Goal: Task Accomplishment & Management: Use online tool/utility

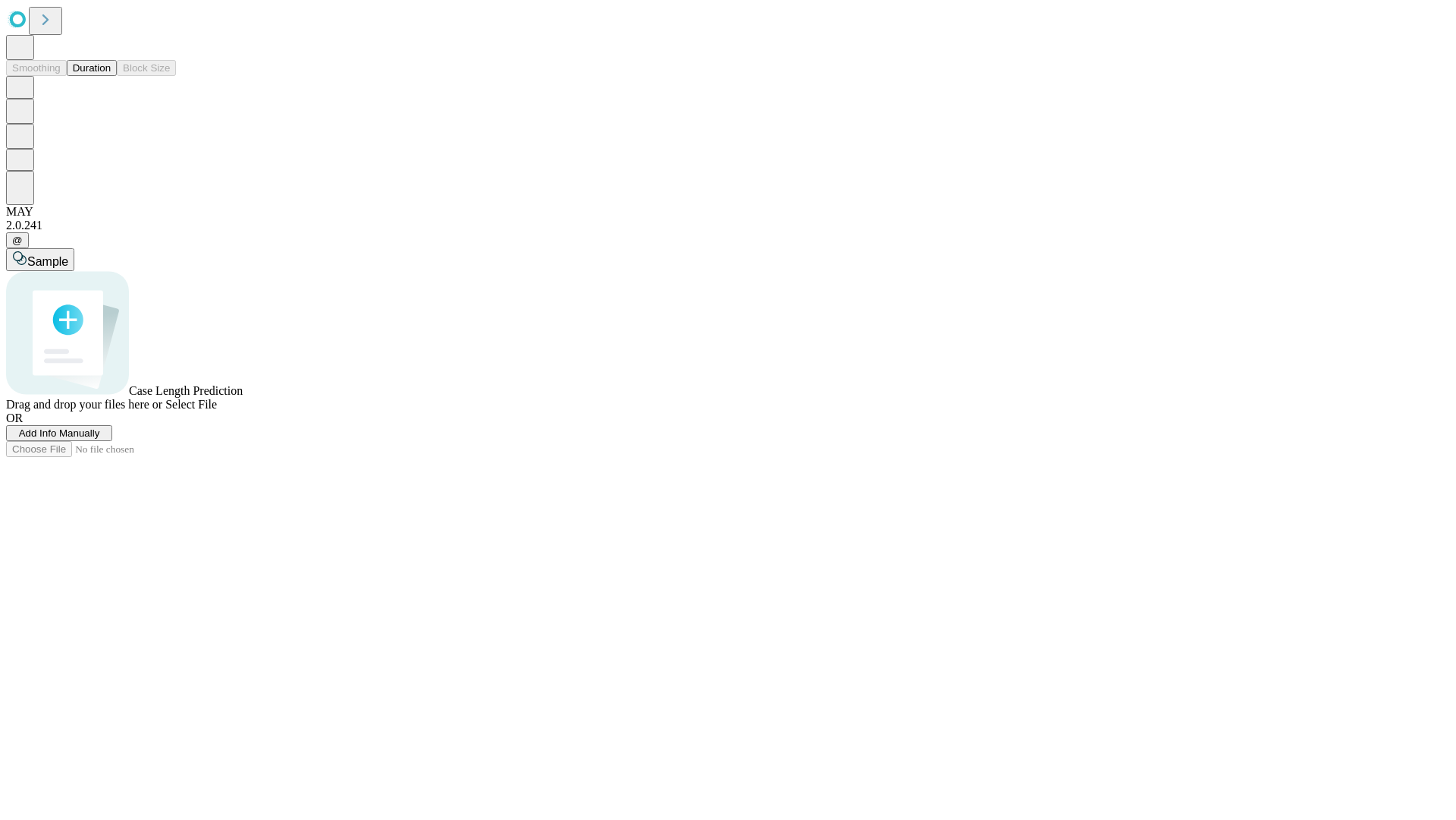
click at [111, 76] on button "Duration" at bounding box center [91, 67] width 50 height 15
click at [100, 438] on span "Add Info Manually" at bounding box center [59, 433] width 81 height 11
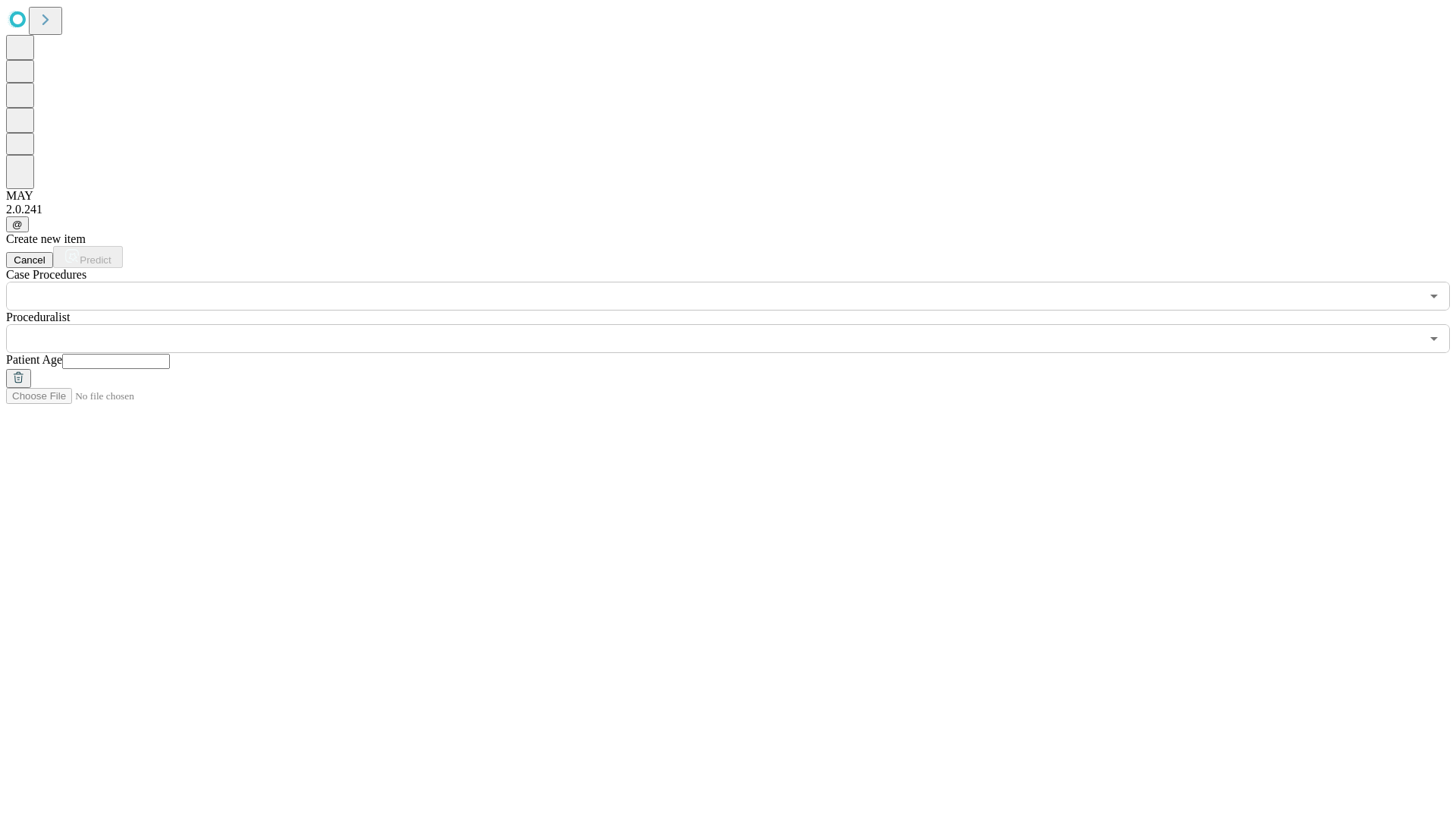
click at [170, 354] on input "text" at bounding box center [116, 361] width 107 height 15
type input "**"
click at [738, 324] on input "text" at bounding box center [713, 339] width 1414 height 29
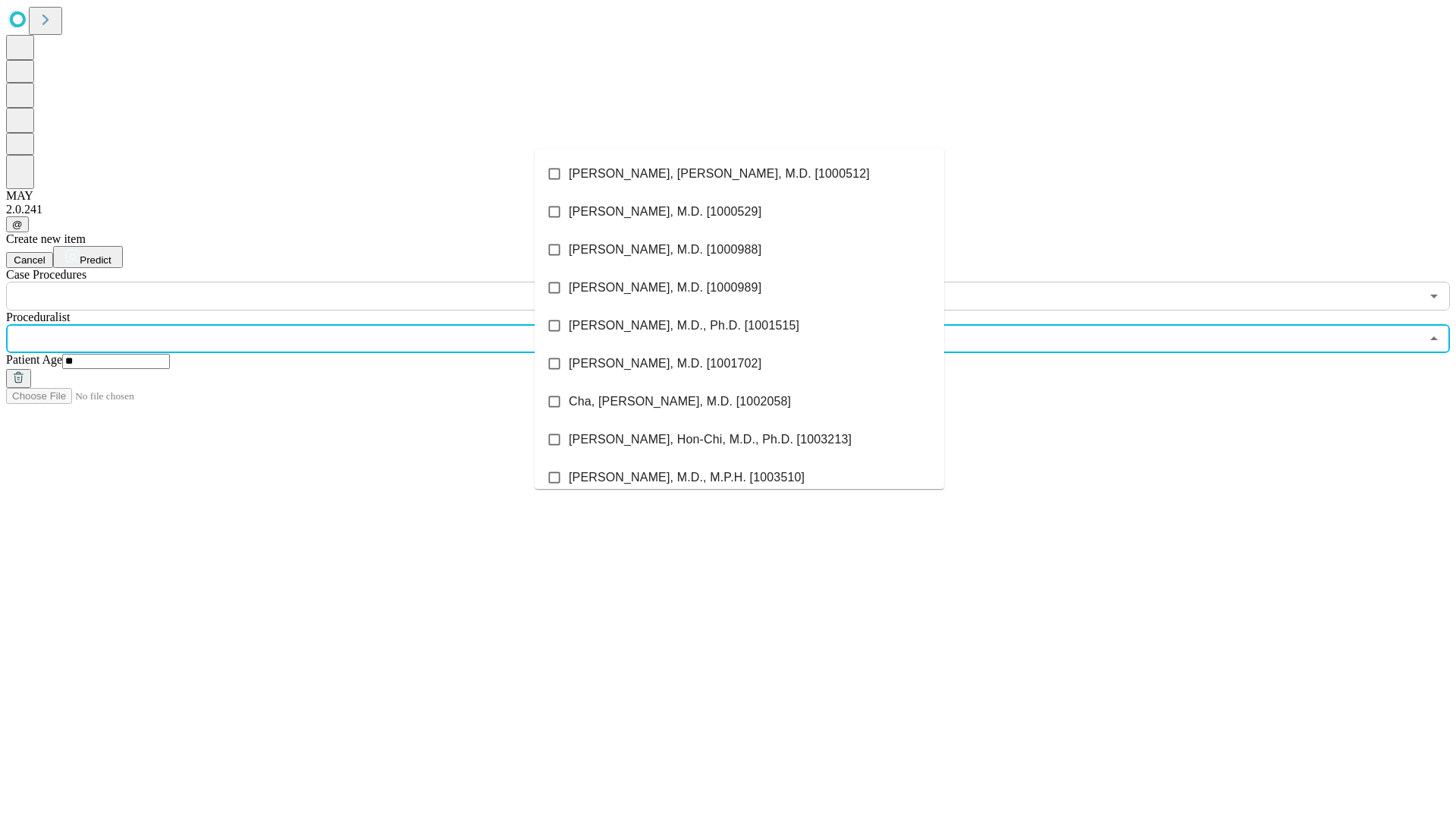
click at [739, 174] on li "[PERSON_NAME], [PERSON_NAME], M.D. [1000512]" at bounding box center [739, 174] width 410 height 38
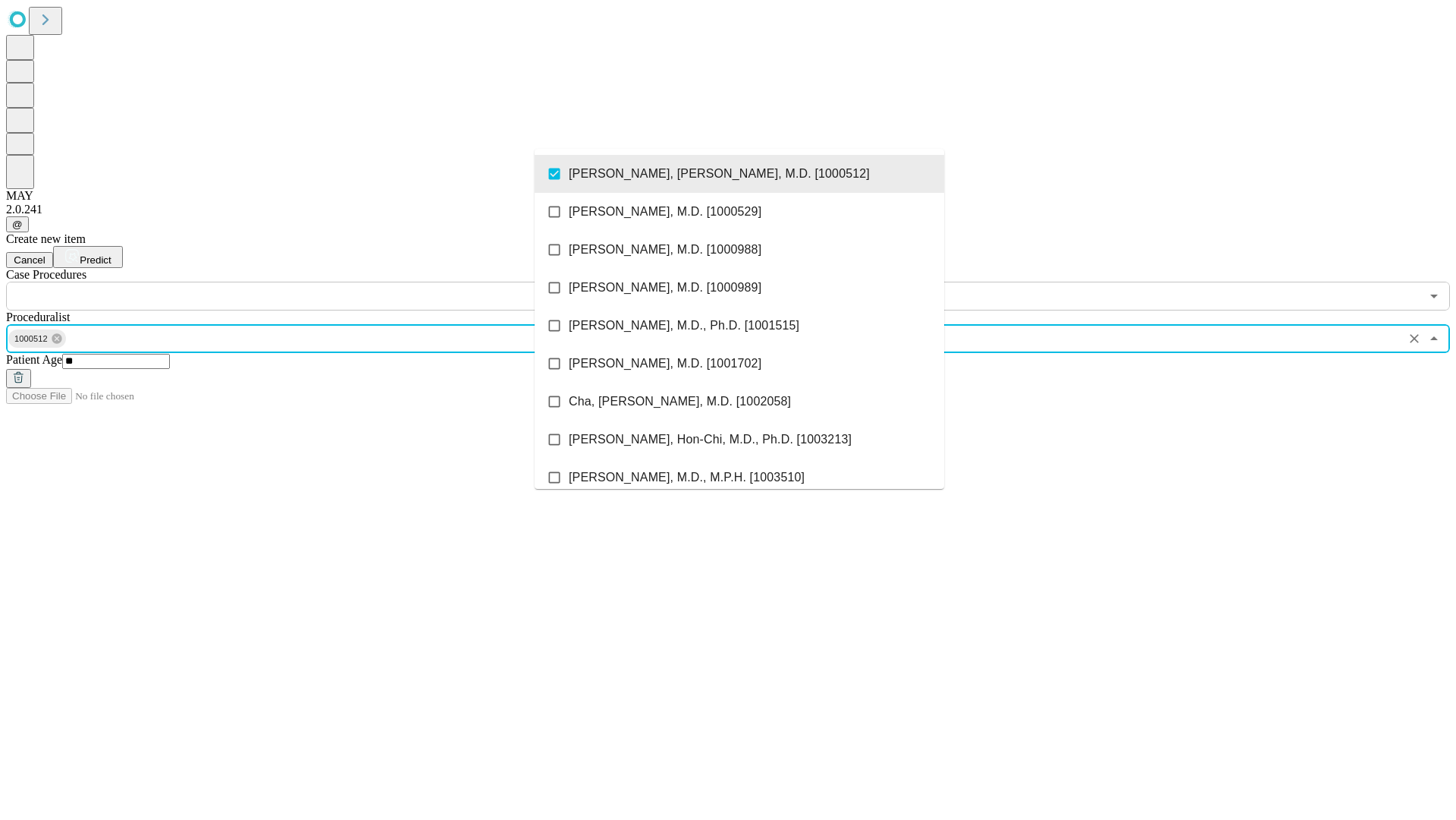
click at [319, 282] on input "text" at bounding box center [713, 296] width 1414 height 29
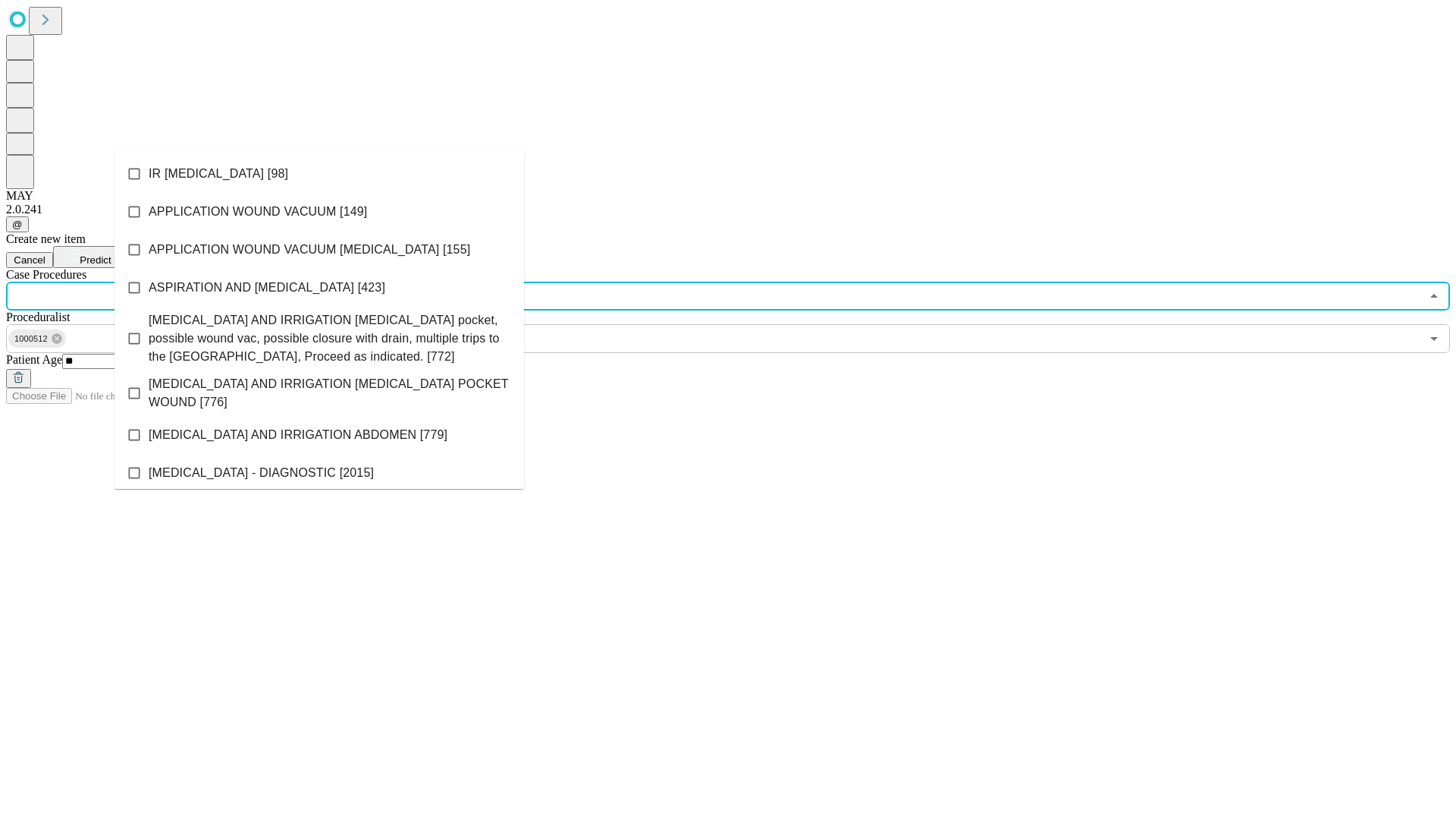
click at [320, 174] on li "IR [MEDICAL_DATA] [98]" at bounding box center [320, 174] width 410 height 38
